Goal: Task Accomplishment & Management: Use online tool/utility

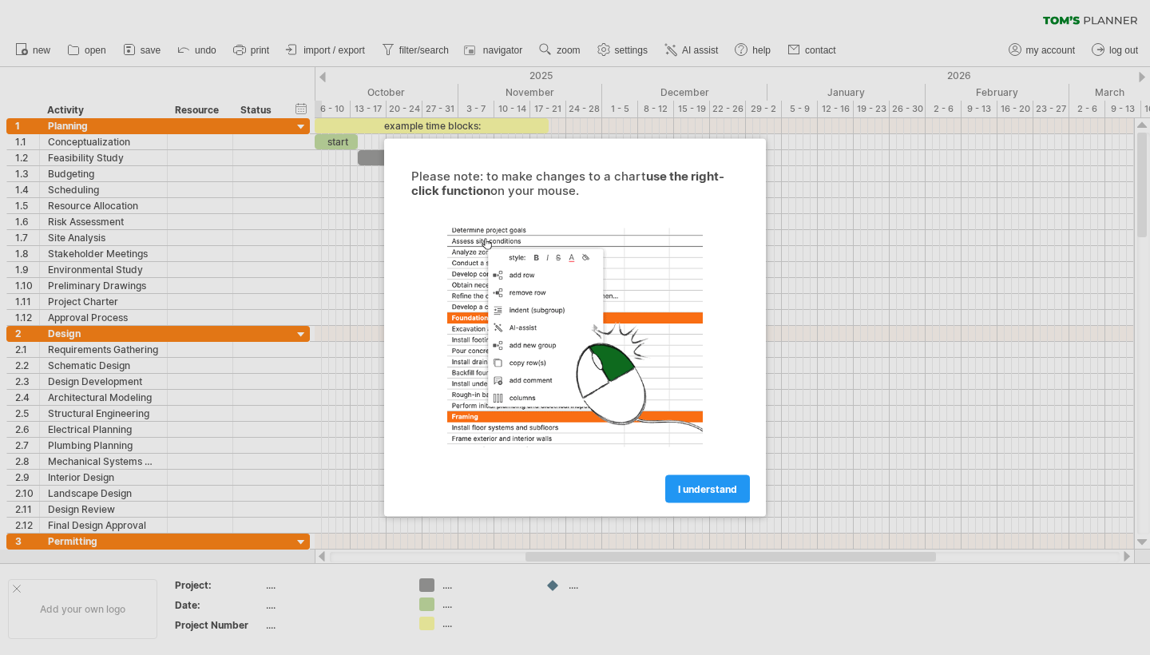
click at [698, 491] on span "I understand" at bounding box center [707, 489] width 59 height 12
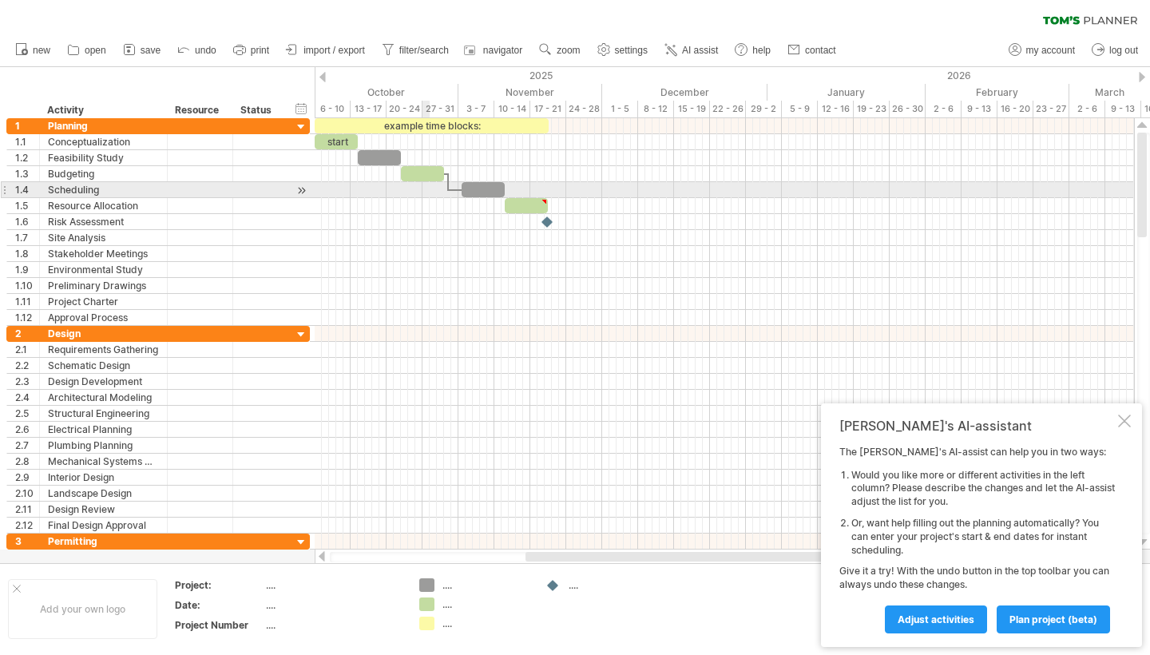
click at [429, 188] on div at bounding box center [724, 190] width 819 height 16
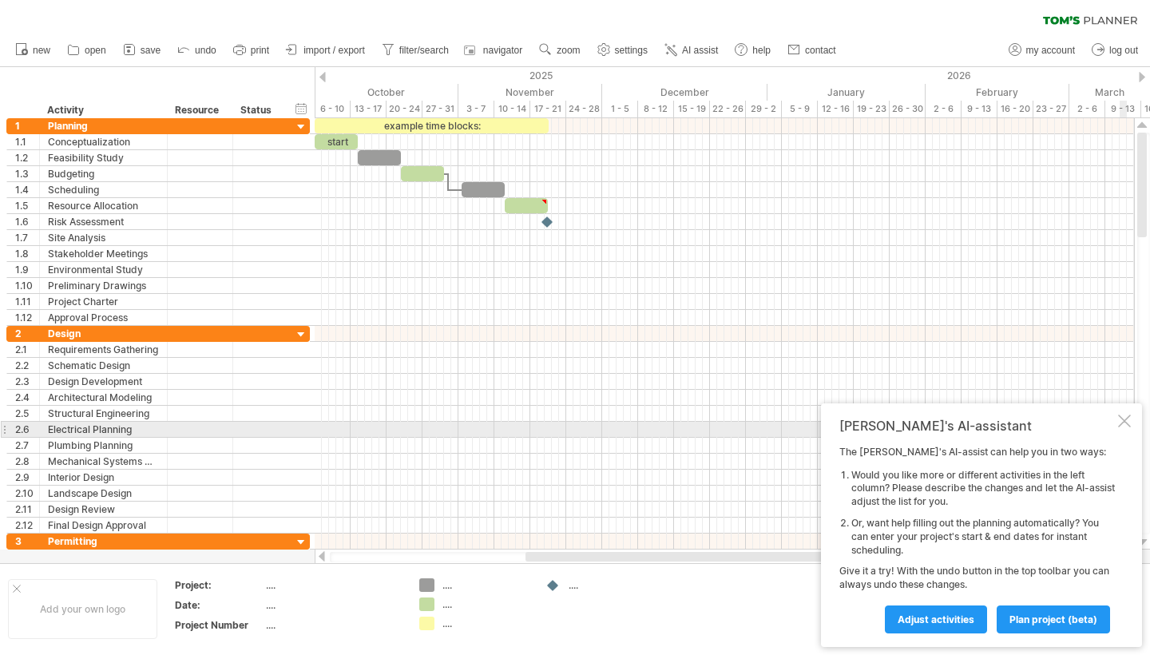
click at [1124, 426] on div at bounding box center [1124, 420] width 13 height 13
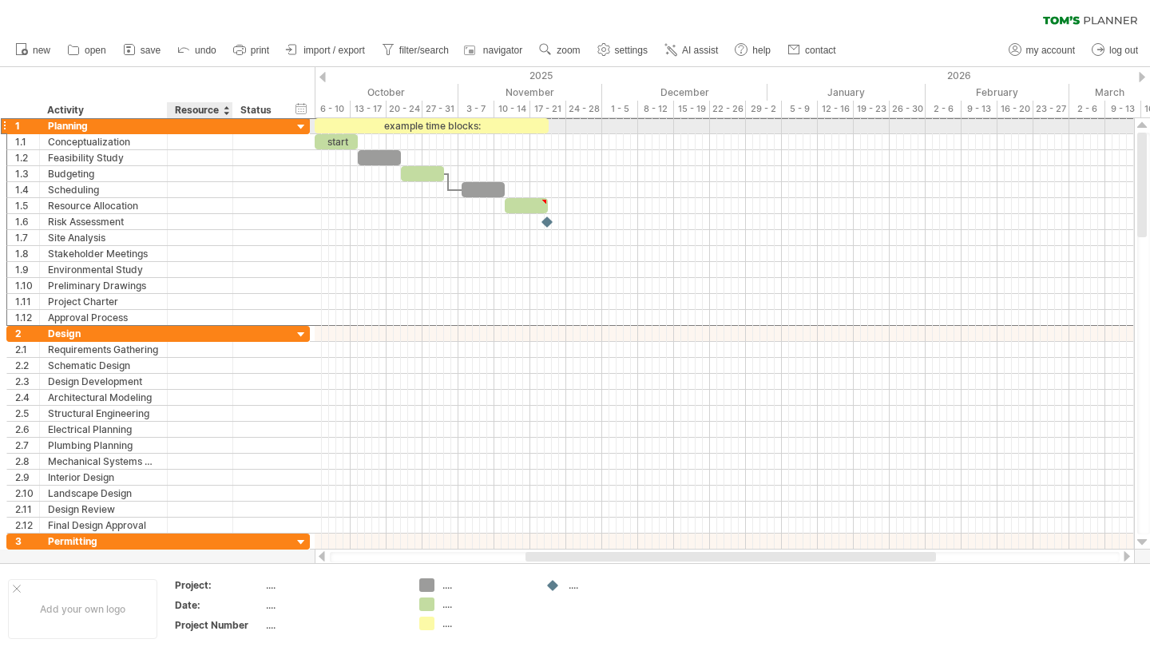
click at [192, 130] on div at bounding box center [200, 125] width 49 height 15
click at [168, 151] on div at bounding box center [200, 157] width 65 height 15
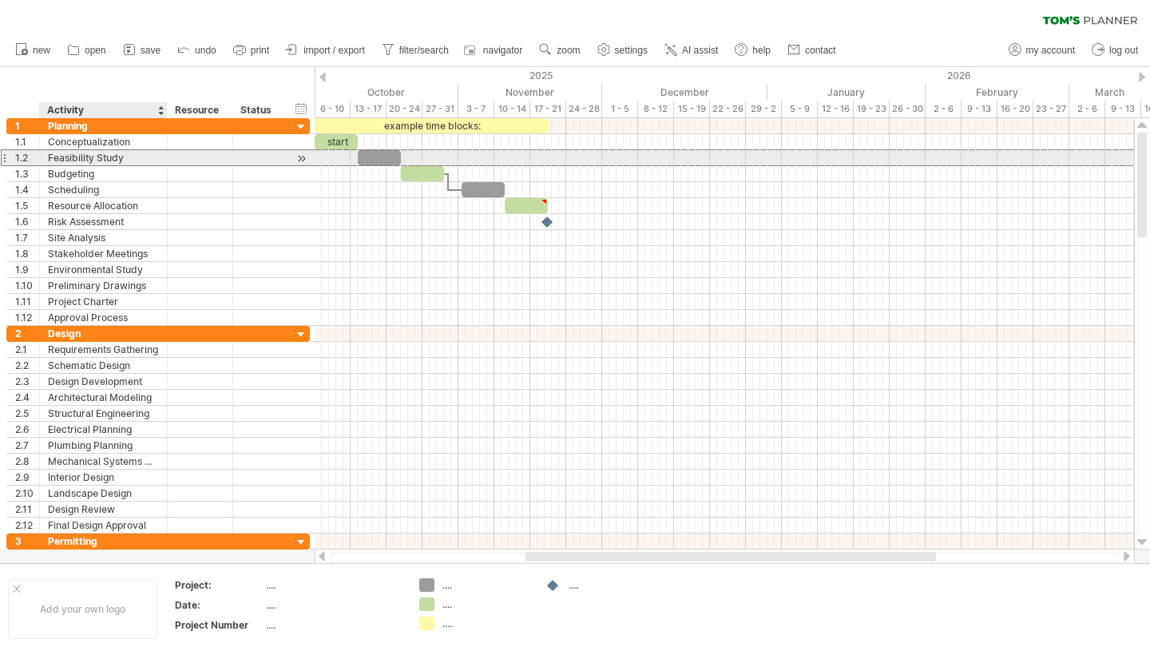
click at [168, 151] on div at bounding box center [200, 157] width 65 height 15
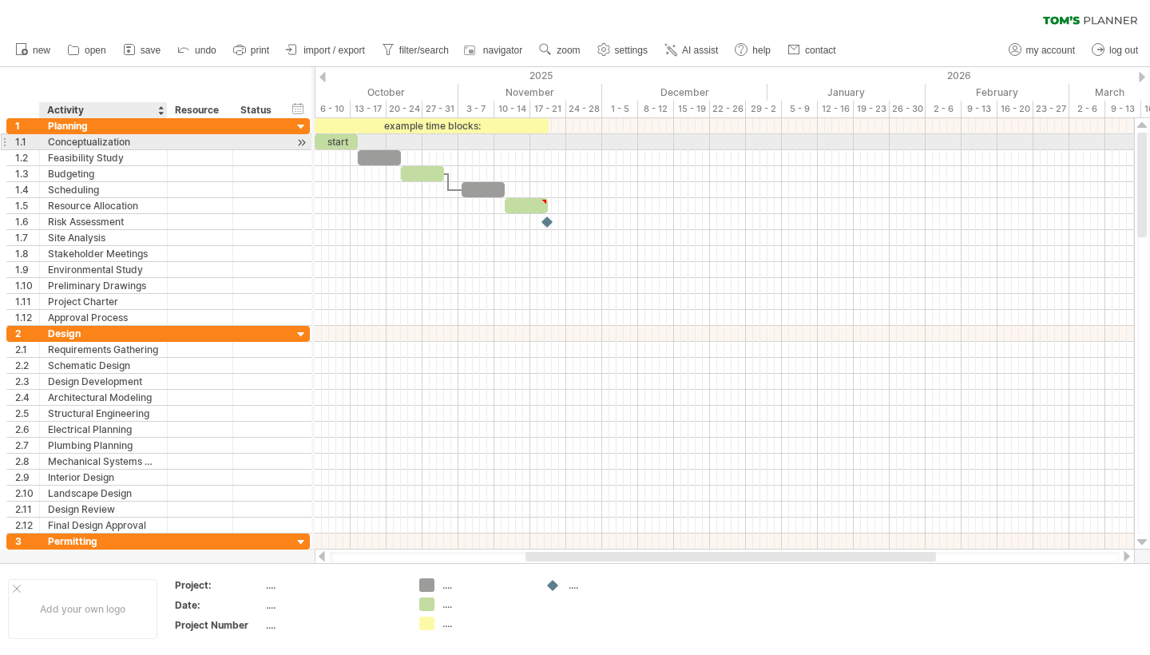
click at [161, 137] on div at bounding box center [165, 142] width 8 height 16
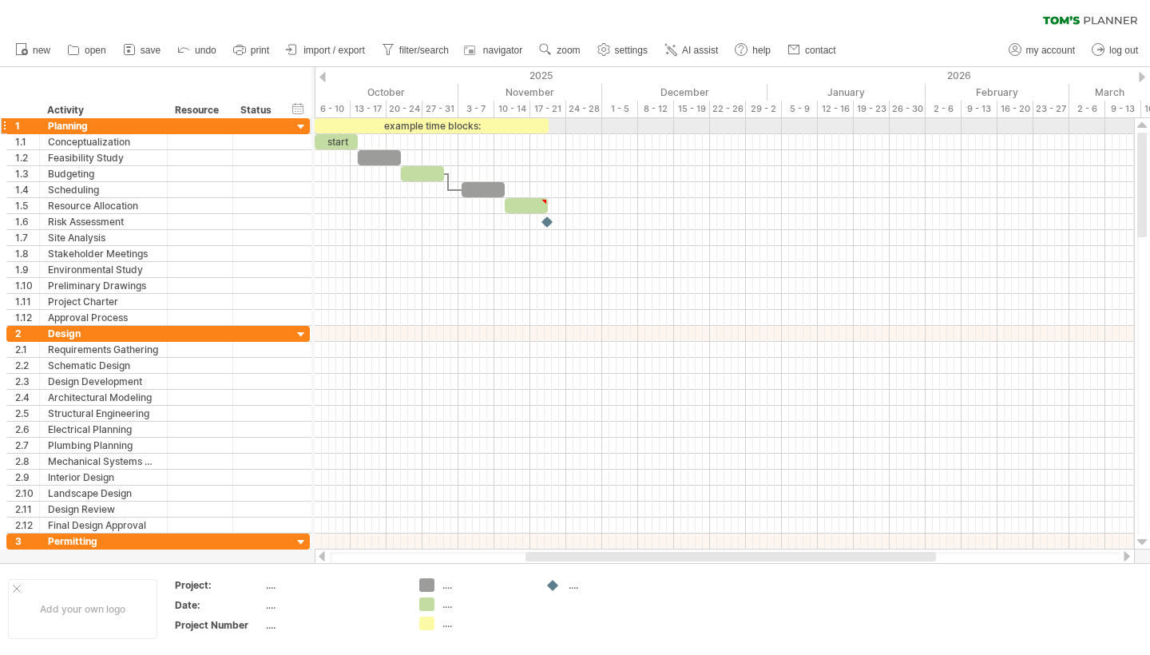
click at [165, 123] on div at bounding box center [165, 126] width 8 height 16
click at [299, 121] on div at bounding box center [301, 127] width 15 height 15
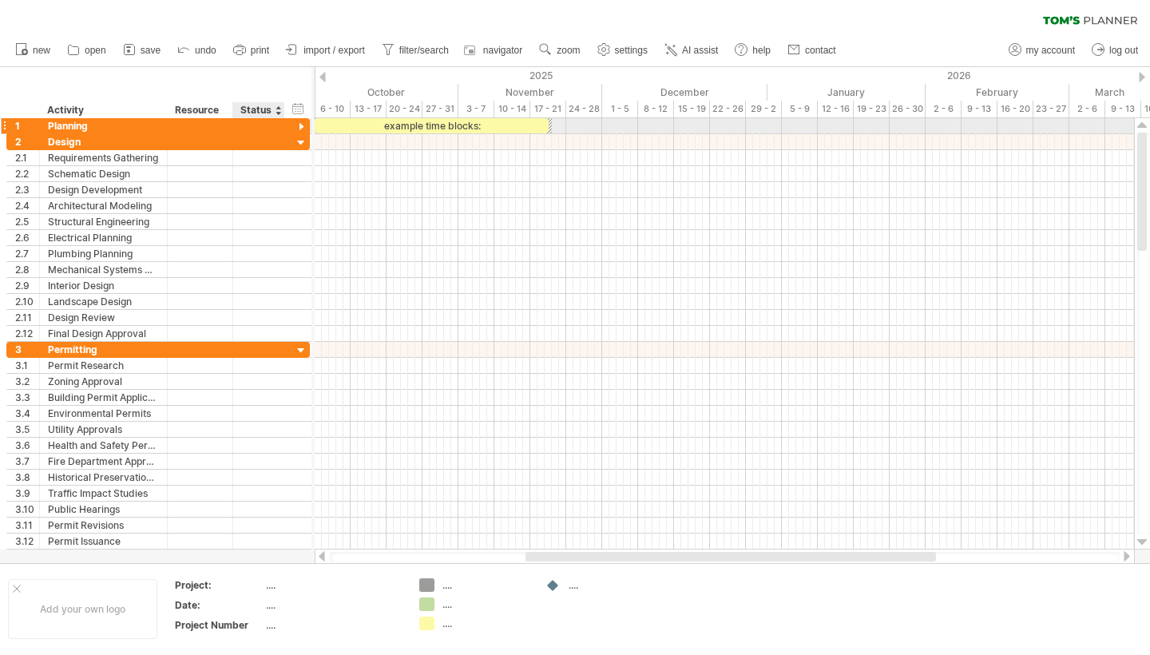
click at [299, 124] on div at bounding box center [301, 127] width 15 height 15
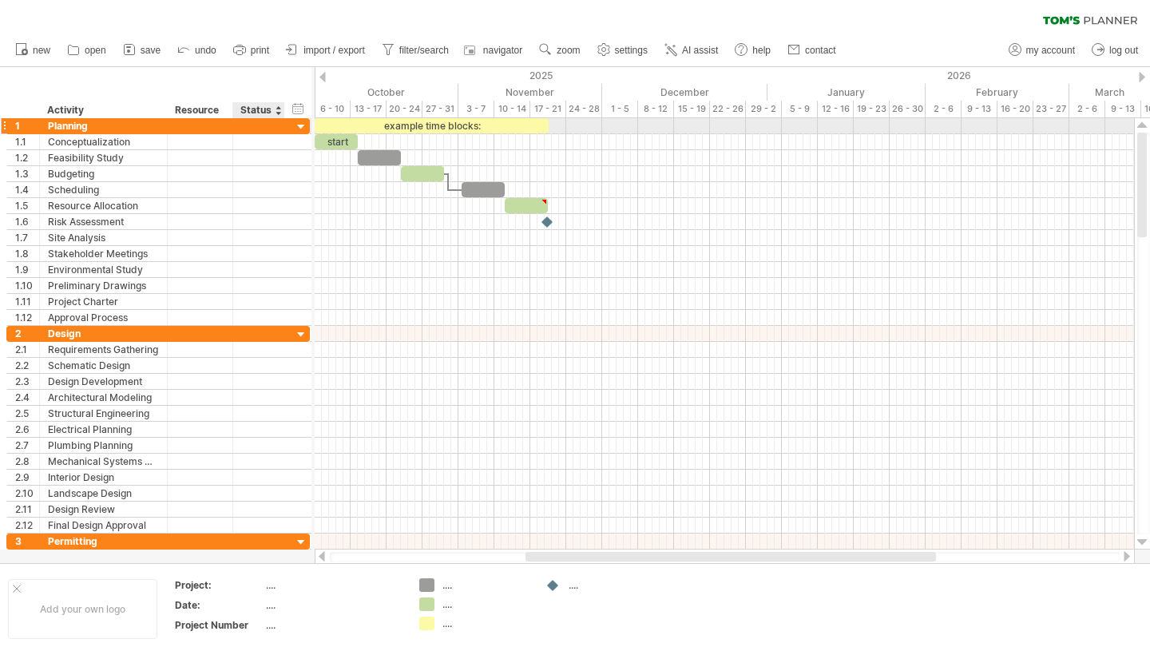
click at [299, 125] on div at bounding box center [301, 127] width 15 height 15
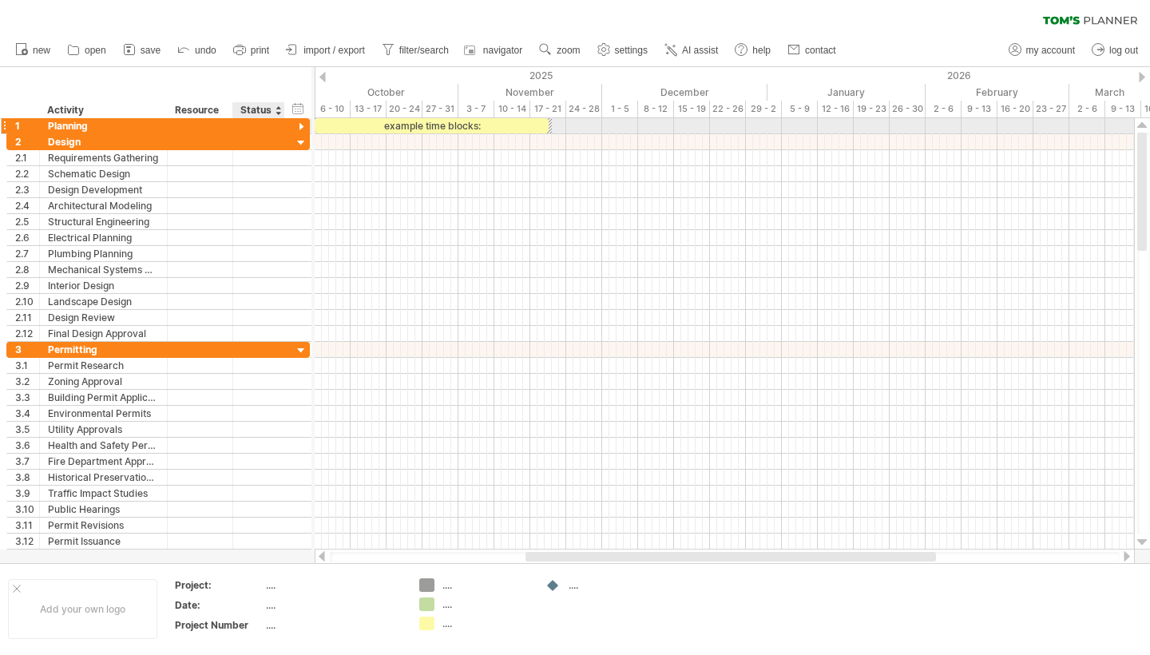
click at [299, 120] on div at bounding box center [301, 127] width 15 height 15
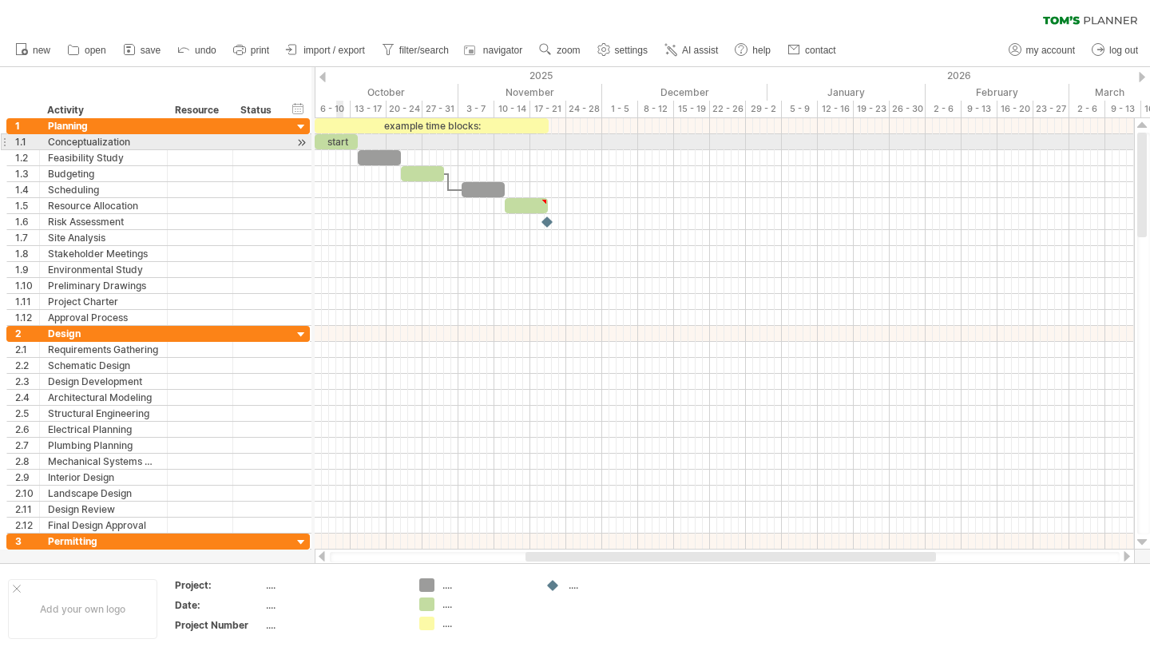
click at [343, 145] on div "start" at bounding box center [336, 141] width 43 height 15
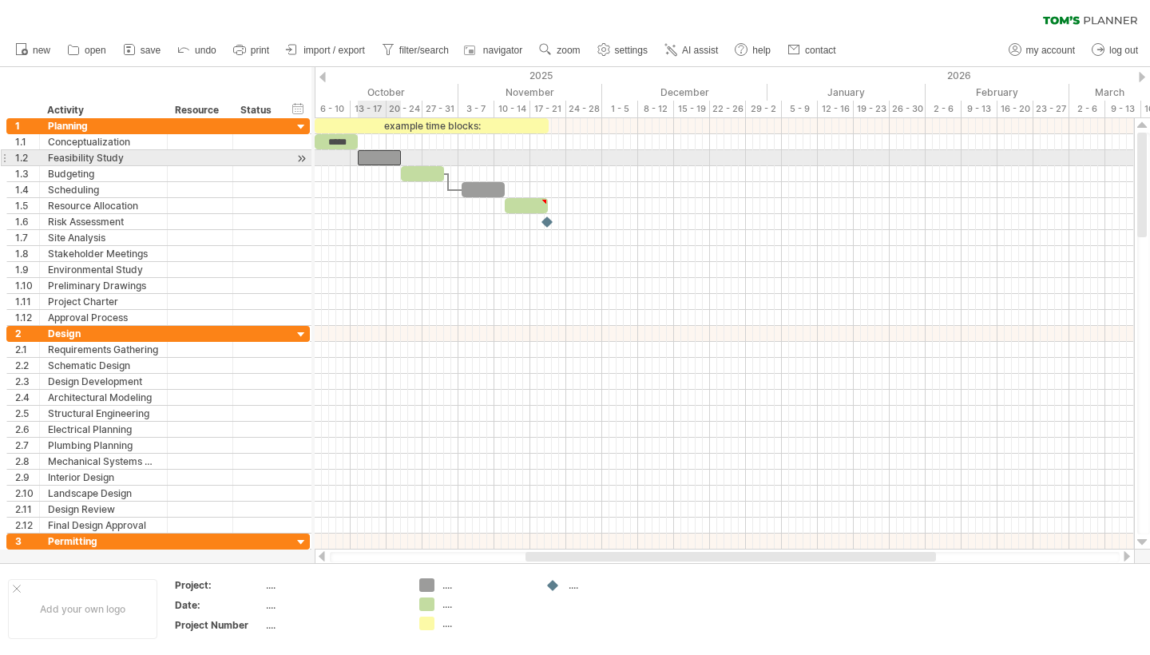
click at [373, 161] on div at bounding box center [379, 157] width 43 height 15
